Goal: Information Seeking & Learning: Learn about a topic

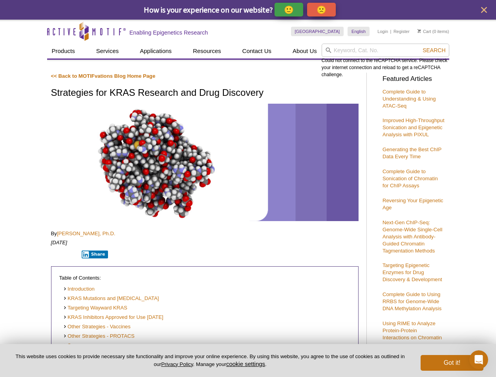
click at [289, 9] on p "🙂" at bounding box center [289, 10] width 10 height 10
click at [323, 9] on span "Give Feedback" at bounding box center [320, 9] width 47 height 9
click at [484, 10] on icon "close" at bounding box center [484, 10] width 6 height 6
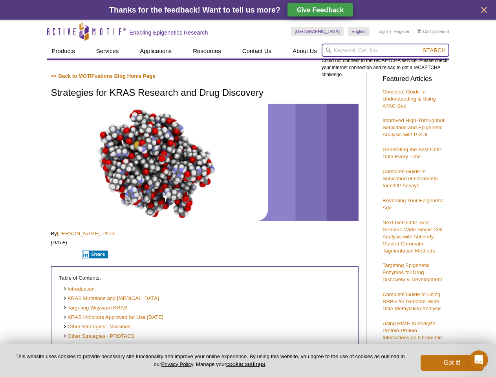
click at [385, 50] on input "search" at bounding box center [386, 50] width 128 height 13
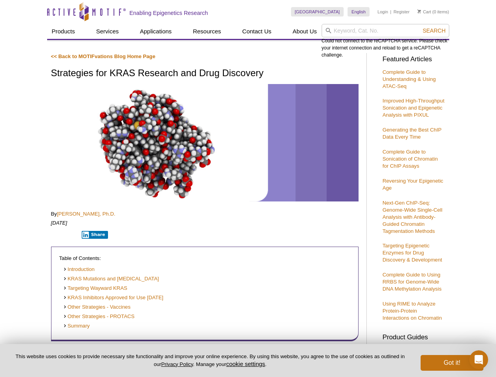
click at [434, 50] on div "Could not connect to the reCAPTCHA service. Please check your internet connecti…" at bounding box center [386, 41] width 128 height 35
click at [93, 254] on div "Table of Contents: Introduction KRAS Mutations and [MEDICAL_DATA] Targeting Way…" at bounding box center [204, 294] width 307 height 95
click at [247, 364] on button "cookie settings" at bounding box center [245, 363] width 39 height 7
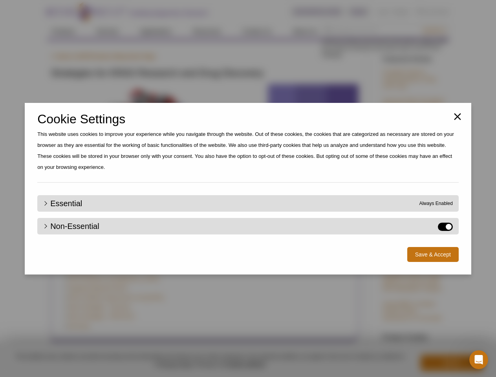
click at [452, 363] on div "Close Cookie Settings This website uses cookies to improve your experience whil…" at bounding box center [248, 188] width 496 height 377
click at [479, 360] on icon "Open Intercom Messenger" at bounding box center [478, 359] width 13 height 13
